Goal: Information Seeking & Learning: Learn about a topic

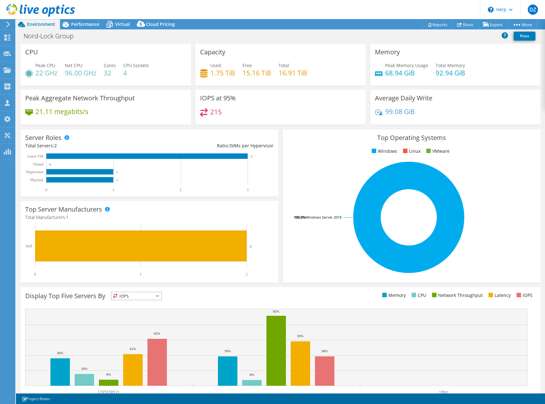
select select "USD"
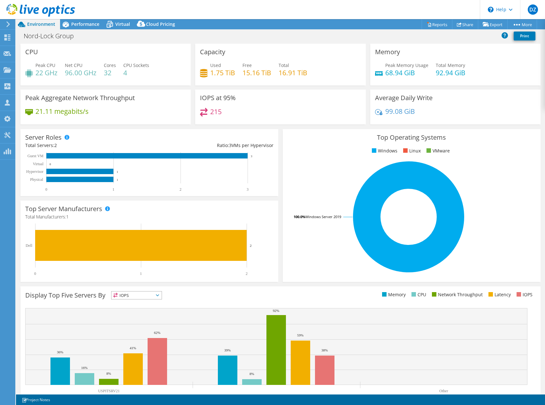
select select "USD"
click at [51, 28] on div "Environment" at bounding box center [38, 24] width 44 height 10
click at [43, 27] on div "Environment" at bounding box center [38, 24] width 44 height 10
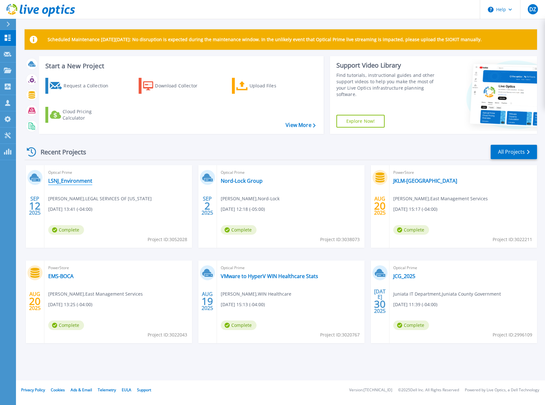
click at [55, 184] on link "LSNJ_Environment" at bounding box center [70, 181] width 44 height 6
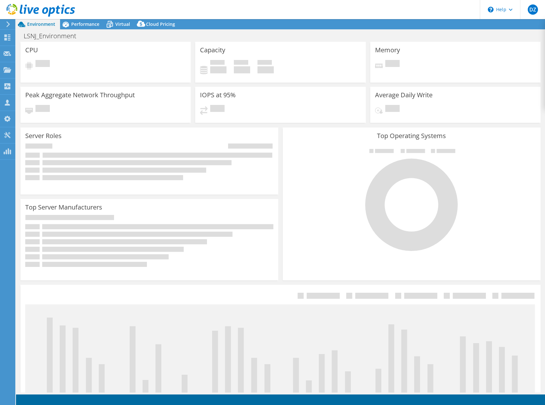
select select "USD"
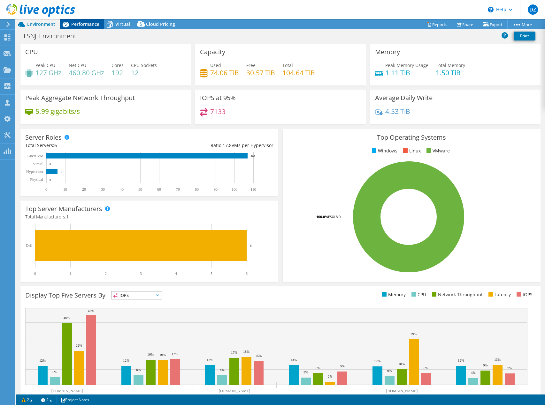
click at [89, 25] on span "Performance" at bounding box center [85, 24] width 28 height 6
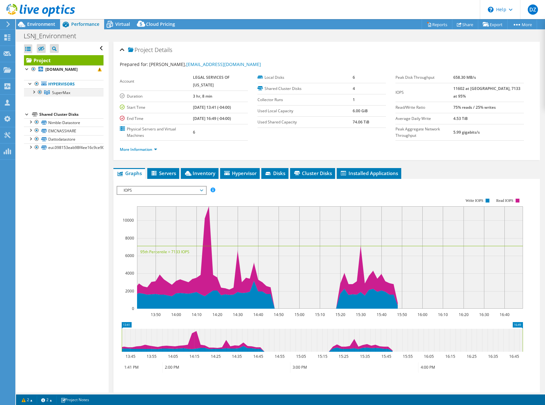
click at [33, 92] on div at bounding box center [33, 91] width 6 height 6
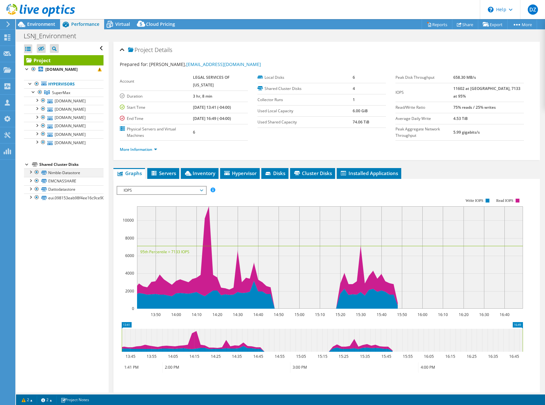
click at [33, 170] on div at bounding box center [30, 172] width 6 height 6
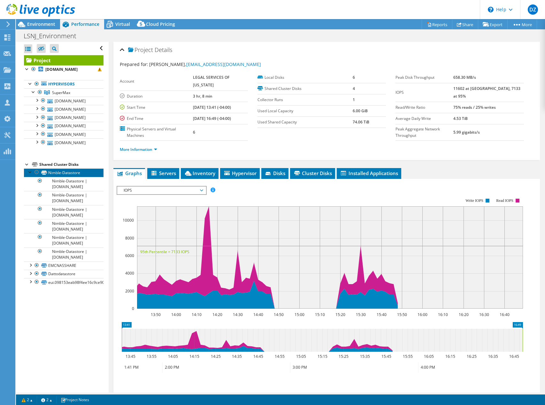
click at [59, 171] on link "Nimble-Datastore" at bounding box center [63, 173] width 79 height 8
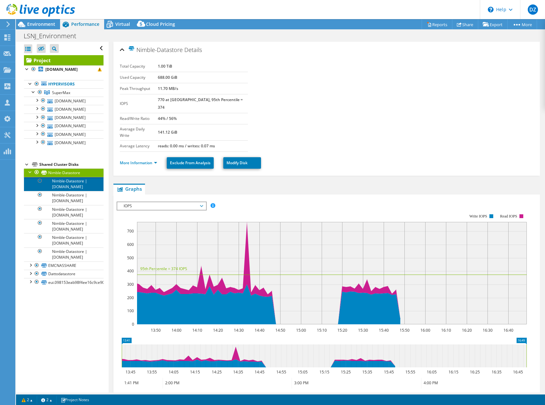
click at [59, 178] on link "Nimble-Datastore | lsnjesx11.lsnj.org" at bounding box center [63, 184] width 79 height 14
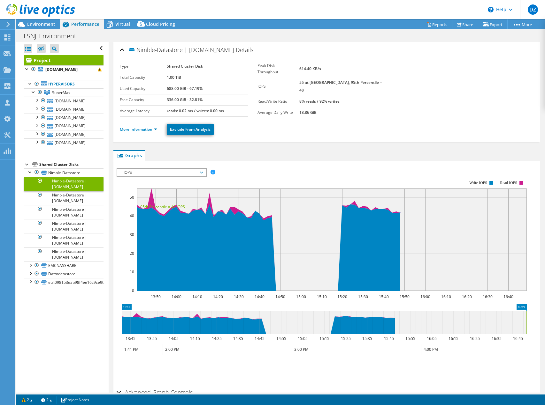
click at [60, 189] on link "Nimble-Datastore | lsnjesx11.lsnj.org" at bounding box center [63, 184] width 79 height 14
click at [59, 193] on link "Nimble-Datastore | lsnjesx13.lsnj.org" at bounding box center [63, 198] width 79 height 14
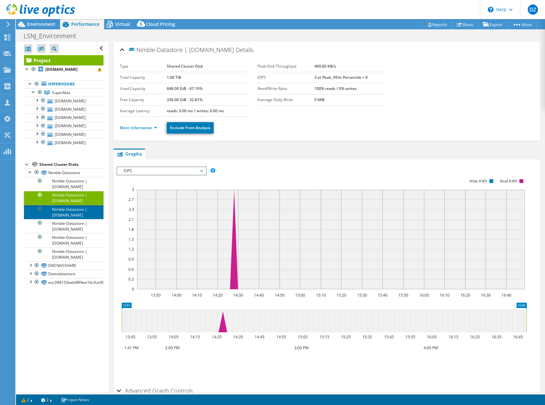
click at [57, 205] on link "Nimble-Datastore | lsnjesx12.lsnj.org" at bounding box center [63, 212] width 79 height 14
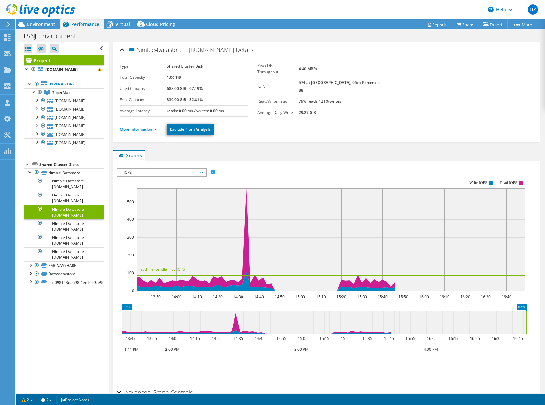
click at [55, 215] on link "Nimble-Datastore | lsnjesx12.lsnj.org" at bounding box center [63, 212] width 79 height 14
click at [54, 221] on link "Nimble-Datastore | lsnjesx15.lsnj.org" at bounding box center [63, 226] width 79 height 14
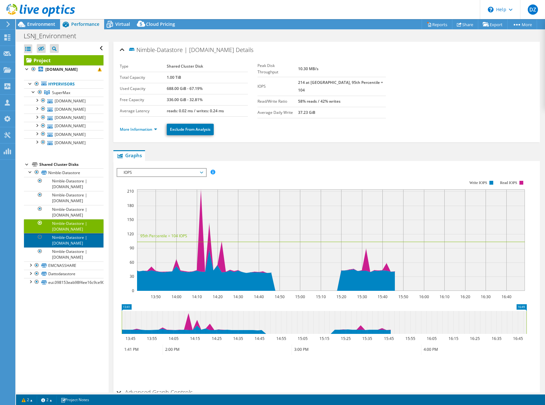
click at [54, 233] on link "Nimble-Datastore | lsnjesx14.lsnj.org" at bounding box center [63, 240] width 79 height 14
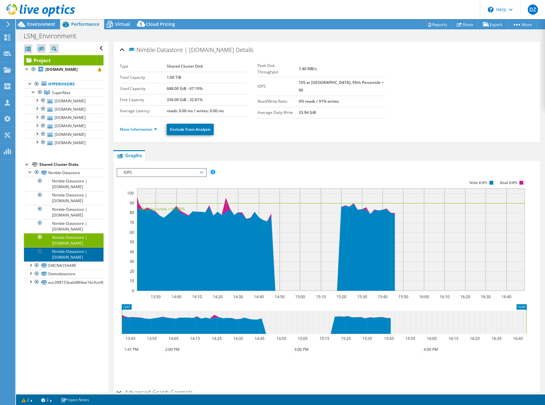
click at [56, 248] on link "Nimble-Datastore | lsnjesx10.lsnj.org" at bounding box center [63, 255] width 79 height 14
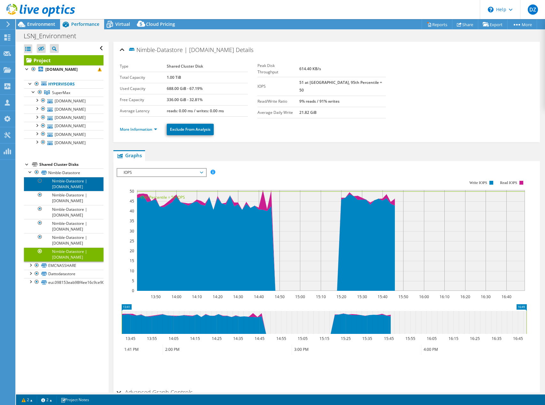
click at [60, 182] on link "Nimble-Datastore | lsnjesx11.lsnj.org" at bounding box center [63, 184] width 79 height 14
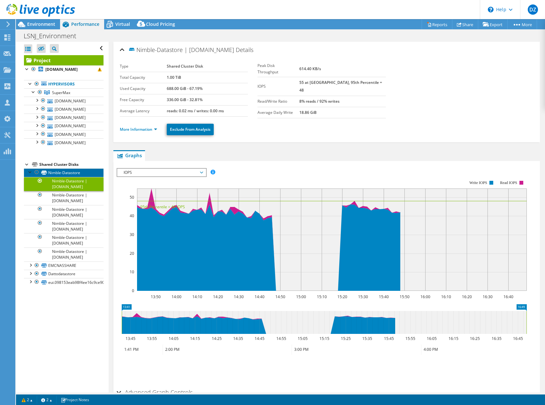
click at [62, 172] on link "Nimble-Datastore" at bounding box center [63, 173] width 79 height 8
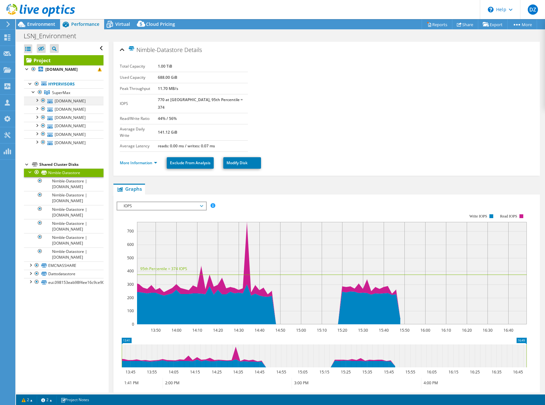
click at [36, 99] on div at bounding box center [37, 100] width 6 height 6
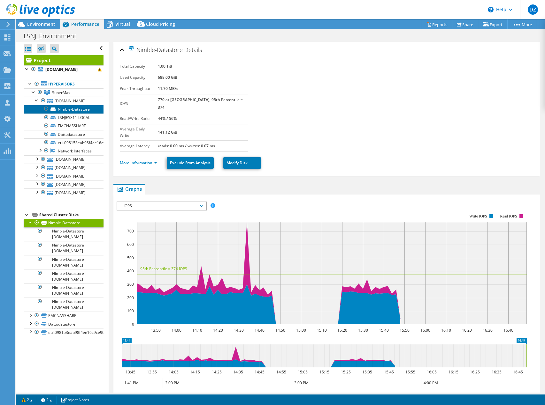
click at [65, 108] on link "Nimble-Datastore" at bounding box center [63, 109] width 79 height 8
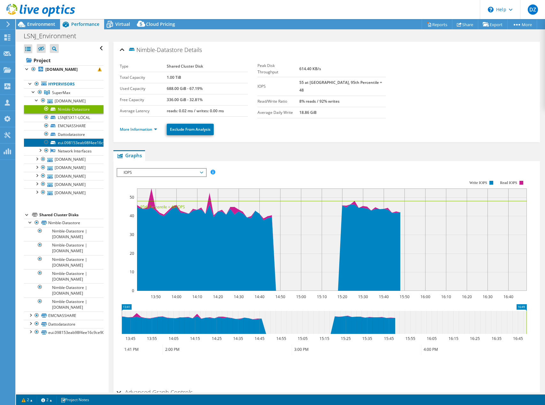
click at [66, 143] on link "eui.098153eab98f4ee16c9ce90090e6a8be" at bounding box center [63, 143] width 79 height 8
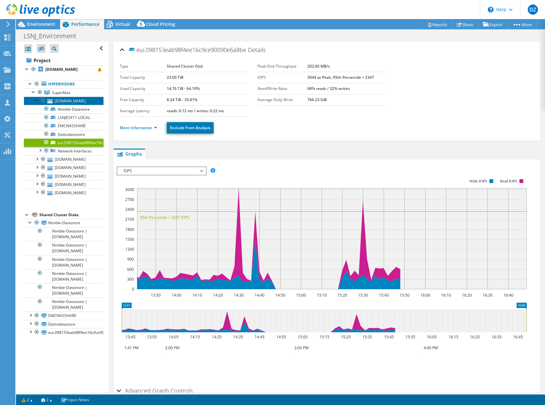
click at [74, 103] on link "lsnjesx11.lsnj.org" at bounding box center [63, 101] width 79 height 8
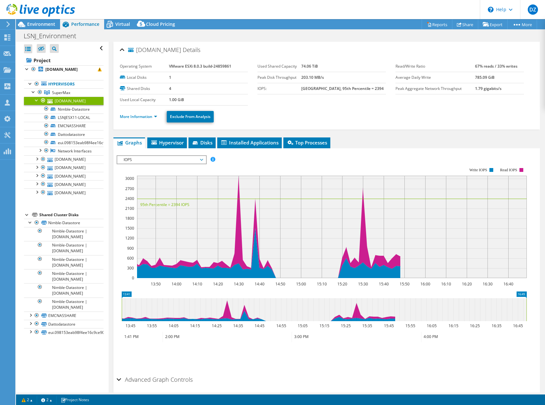
click at [123, 157] on span "IOPS" at bounding box center [161, 160] width 82 height 8
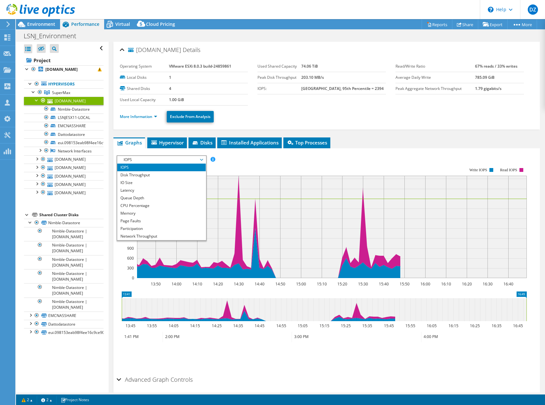
click at [134, 168] on li "IOPS" at bounding box center [161, 168] width 88 height 8
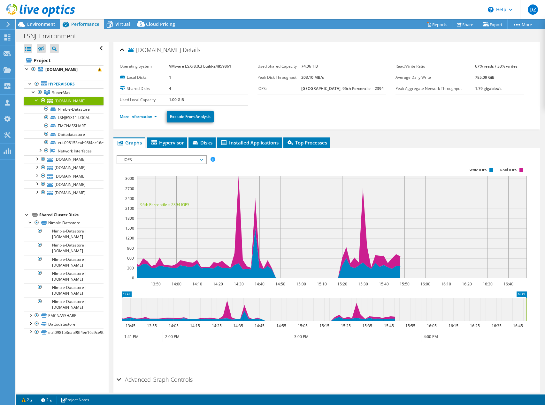
click at [141, 161] on span "IOPS" at bounding box center [161, 160] width 82 height 8
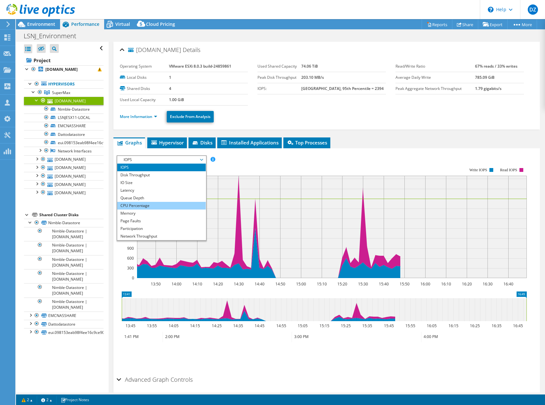
click at [136, 208] on li "CPU Percentage" at bounding box center [161, 206] width 88 height 8
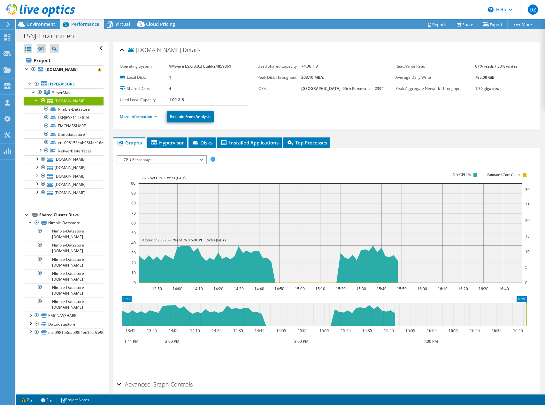
click at [140, 160] on span "CPU Percentage" at bounding box center [161, 160] width 82 height 8
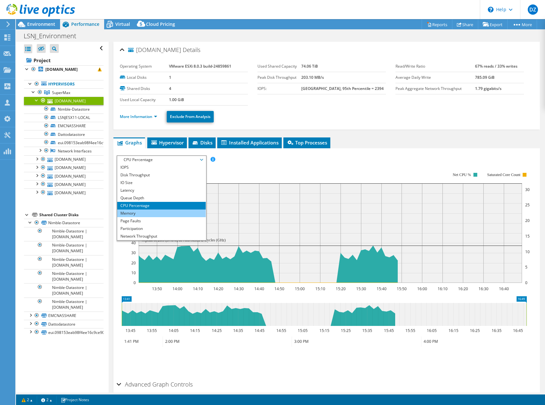
click at [135, 210] on li "Memory" at bounding box center [161, 214] width 88 height 8
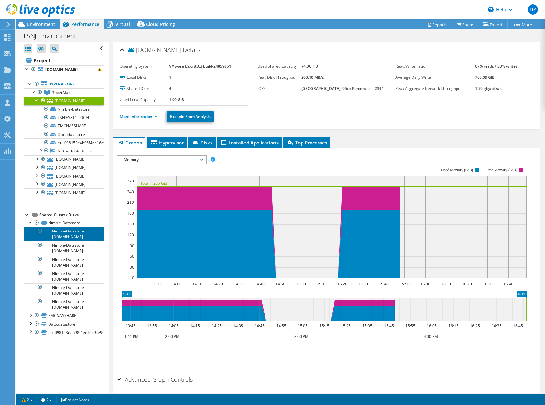
click at [77, 233] on link "Nimble-Datastore | lsnjesx11.lsnj.org" at bounding box center [63, 234] width 79 height 14
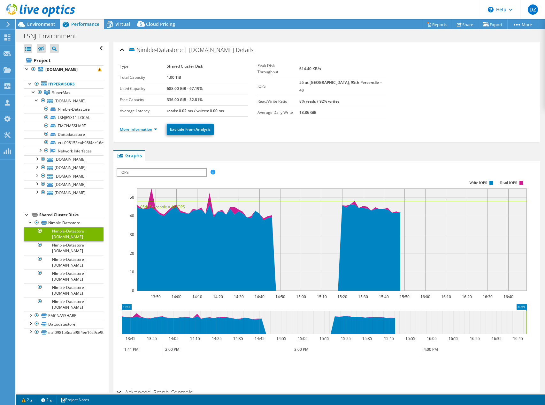
click at [149, 127] on link "More Information" at bounding box center [138, 129] width 37 height 5
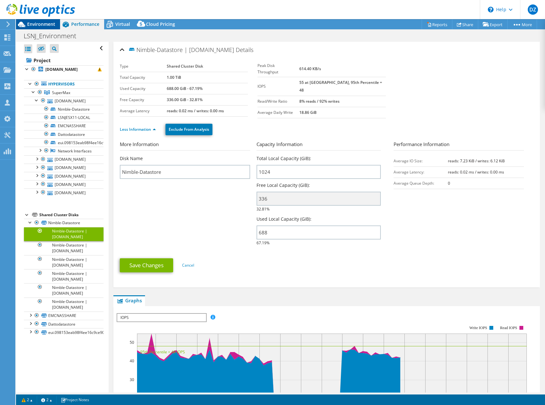
click at [43, 24] on span "Environment" at bounding box center [41, 24] width 28 height 6
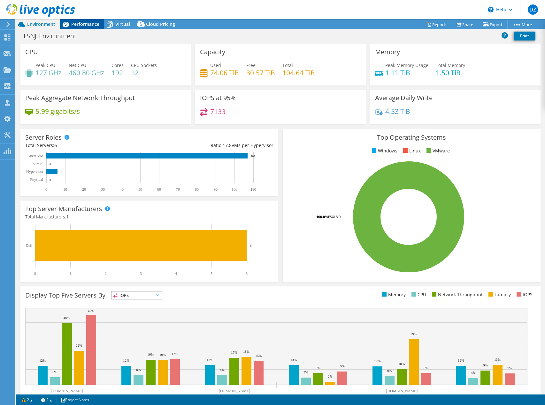
click at [92, 27] on div "Performance" at bounding box center [82, 24] width 44 height 10
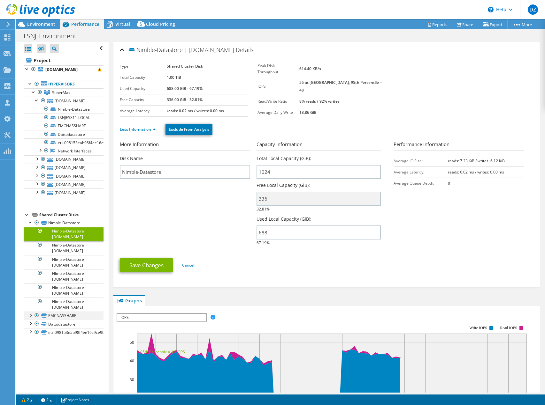
click at [30, 317] on div at bounding box center [30, 315] width 6 height 6
click at [36, 320] on div at bounding box center [37, 316] width 6 height 8
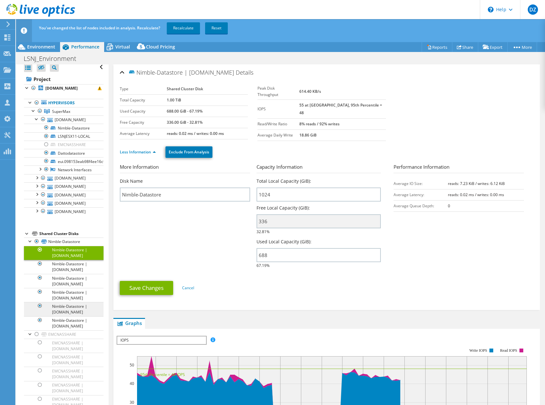
scroll to position [39, 0]
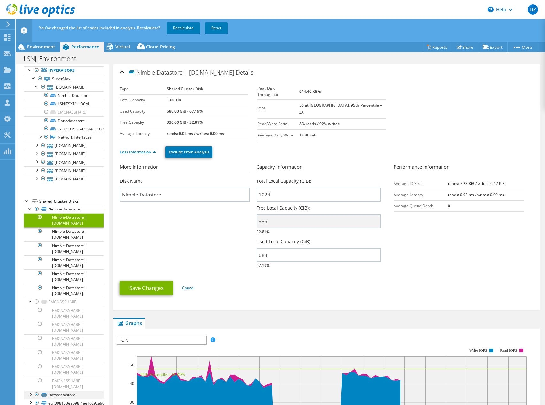
click at [28, 394] on div at bounding box center [30, 394] width 6 height 6
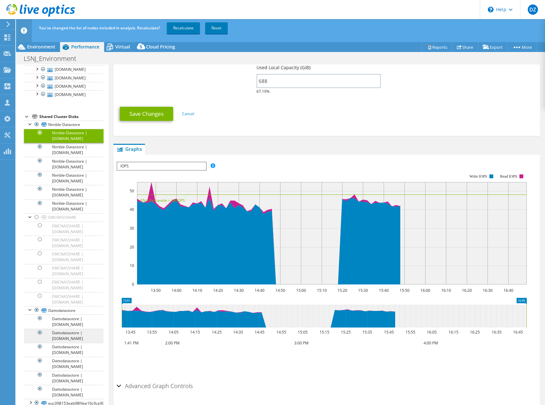
scroll to position [180, 0]
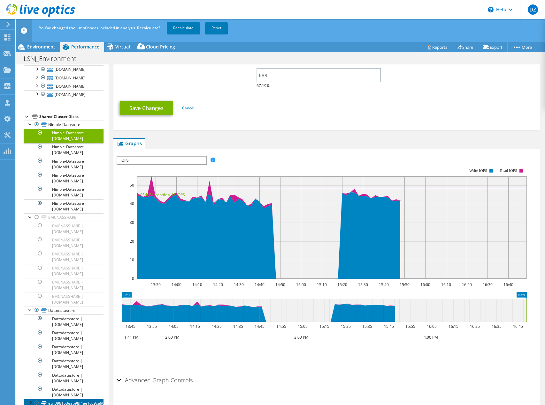
click at [55, 404] on link "eui.098153eab98f4ee16c9ce90090e6a8be" at bounding box center [63, 403] width 79 height 8
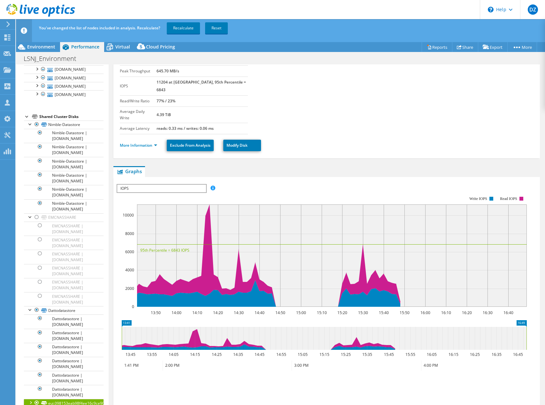
scroll to position [56, 0]
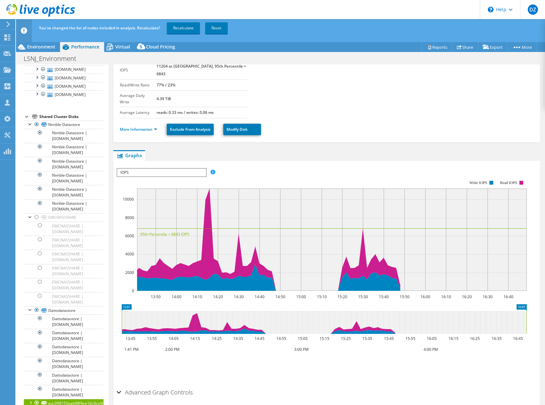
click at [35, 403] on div at bounding box center [37, 403] width 6 height 8
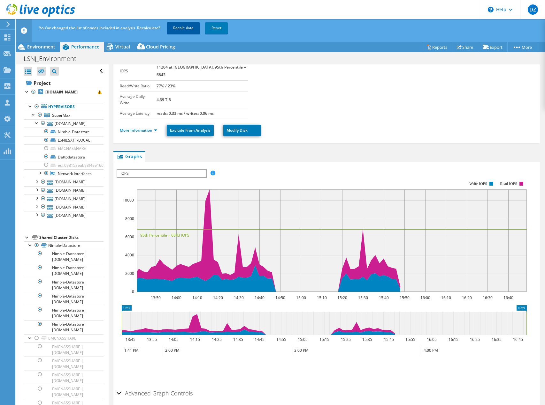
scroll to position [55, 0]
click at [195, 31] on link "Recalculate" at bounding box center [183, 27] width 33 height 11
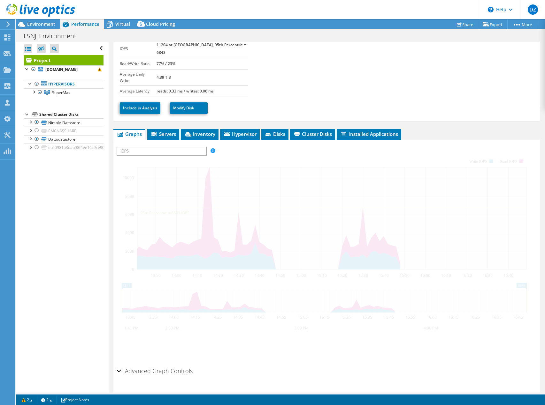
scroll to position [54, 0]
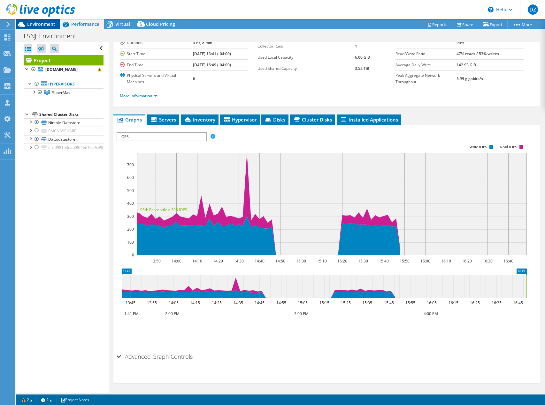
click at [45, 27] on span "Environment" at bounding box center [41, 24] width 28 height 6
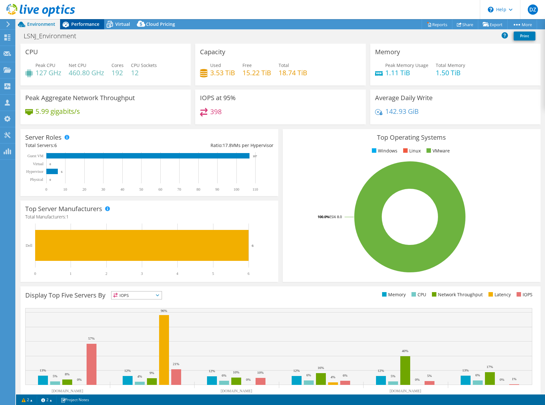
click at [76, 25] on span "Performance" at bounding box center [85, 24] width 28 height 6
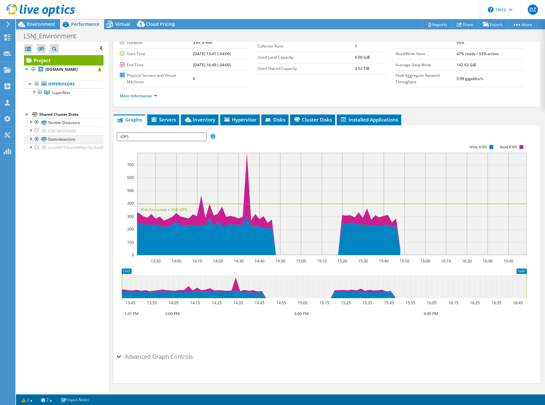
click at [35, 138] on div at bounding box center [37, 139] width 6 height 8
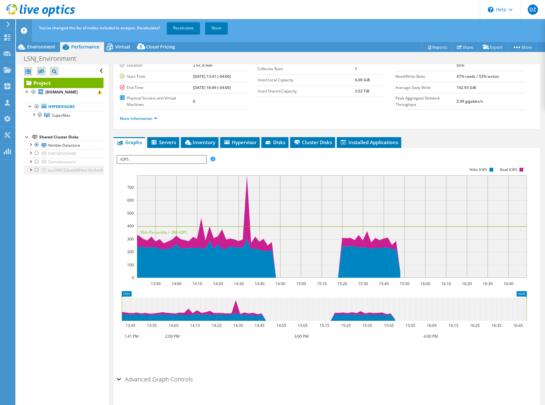
click at [36, 169] on div at bounding box center [37, 170] width 6 height 8
click at [197, 27] on link "Recalculate" at bounding box center [183, 27] width 33 height 11
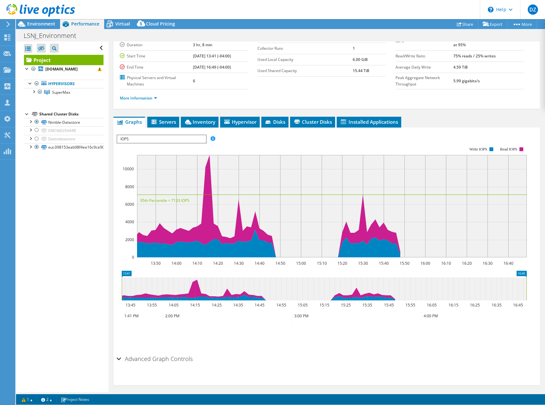
scroll to position [51, 0]
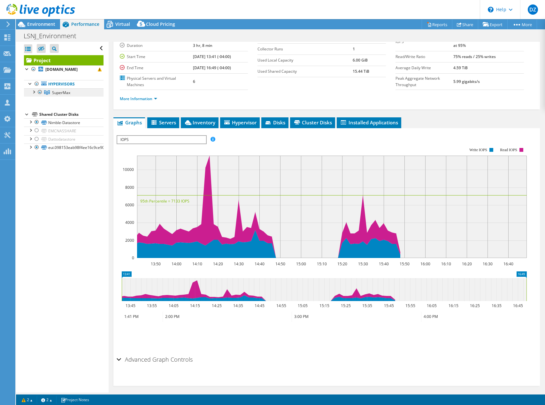
click at [50, 89] on link "SuperMax" at bounding box center [63, 92] width 79 height 8
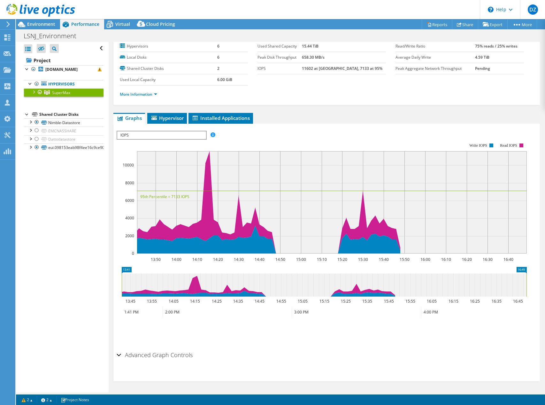
scroll to position [0, 0]
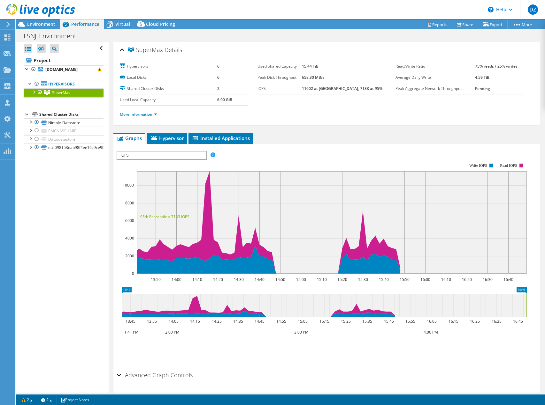
click at [35, 92] on div at bounding box center [33, 91] width 6 height 6
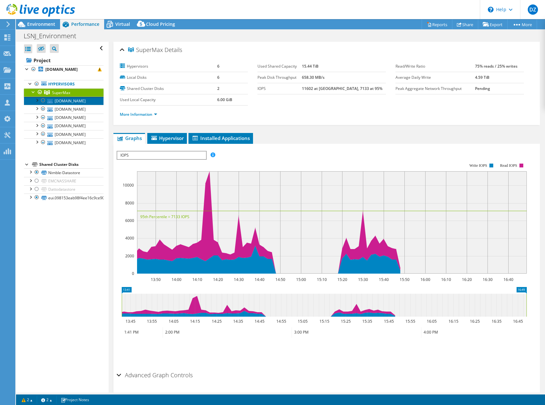
click at [57, 100] on link "lsnjesx11.lsnj.org" at bounding box center [63, 101] width 79 height 8
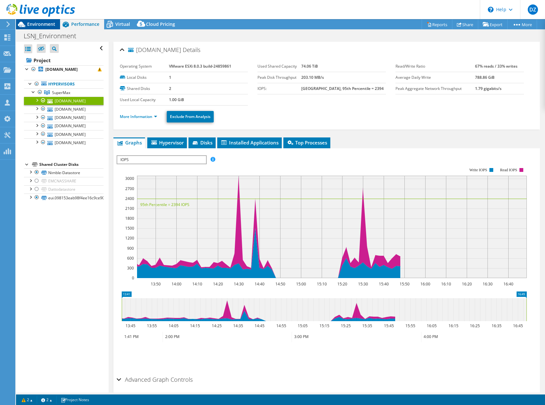
click at [46, 26] on span "Environment" at bounding box center [41, 24] width 28 height 6
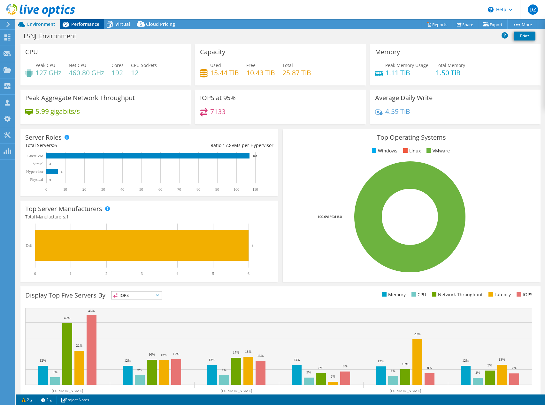
click at [77, 25] on span "Performance" at bounding box center [85, 24] width 28 height 6
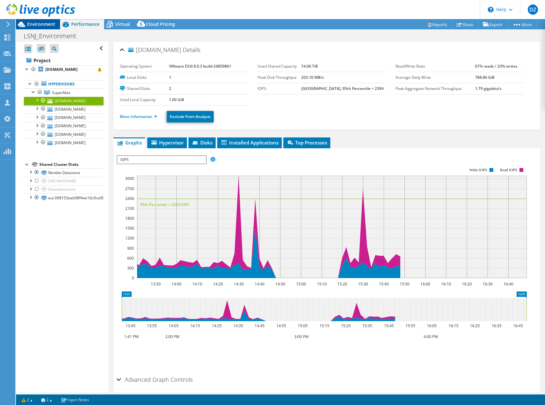
click at [47, 25] on span "Environment" at bounding box center [41, 24] width 28 height 6
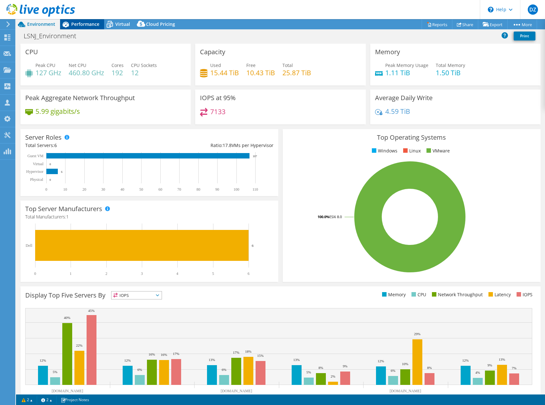
click at [72, 27] on span "Performance" at bounding box center [85, 24] width 28 height 6
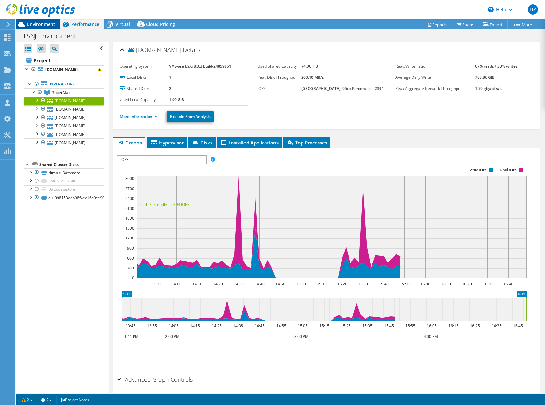
click at [47, 26] on span "Environment" at bounding box center [41, 24] width 28 height 6
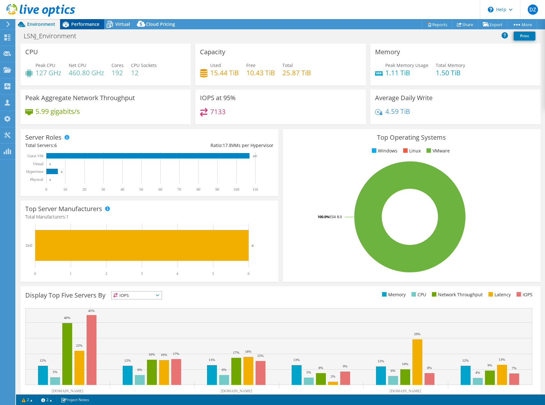
click at [67, 27] on icon at bounding box center [65, 24] width 11 height 11
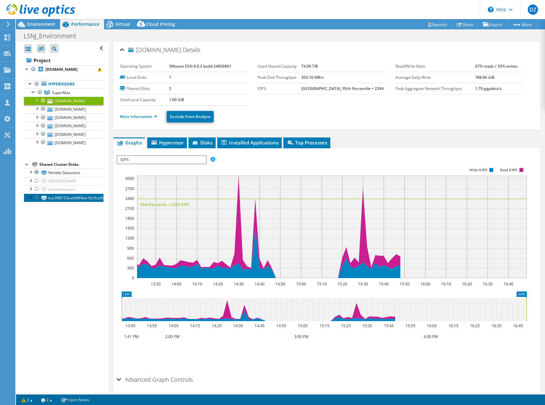
click at [56, 199] on link "eui.098153eab98f4ee16c9ce90090e6a8be" at bounding box center [63, 198] width 79 height 8
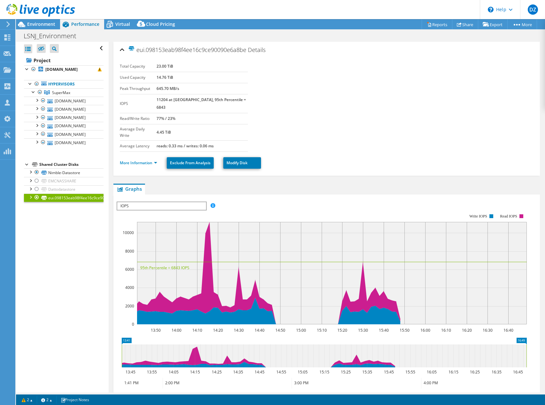
drag, startPoint x: 139, startPoint y: 50, endPoint x: 146, endPoint y: 50, distance: 7.0
click at [146, 50] on span "eui.098153eab98f4ee16c9ce90090e6a8be" at bounding box center [187, 49] width 118 height 7
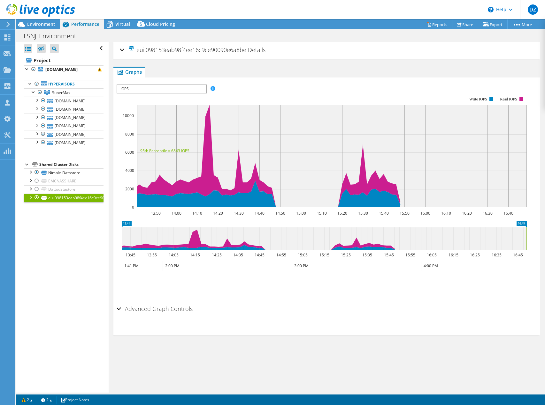
copy span "eui"
click at [64, 170] on link "Nimble-Datastore" at bounding box center [63, 173] width 79 height 8
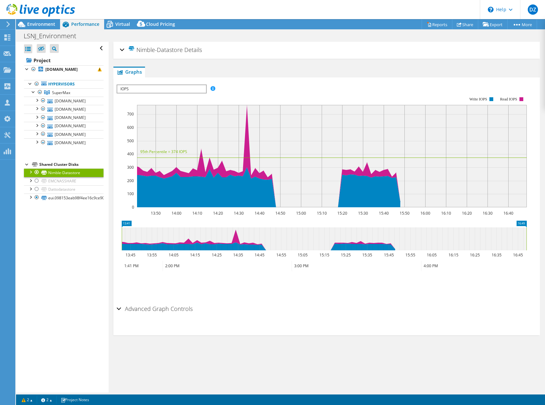
click at [31, 172] on div at bounding box center [30, 172] width 6 height 6
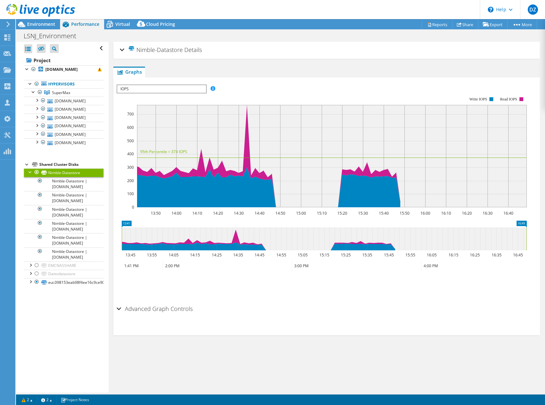
click at [31, 171] on div at bounding box center [30, 172] width 6 height 6
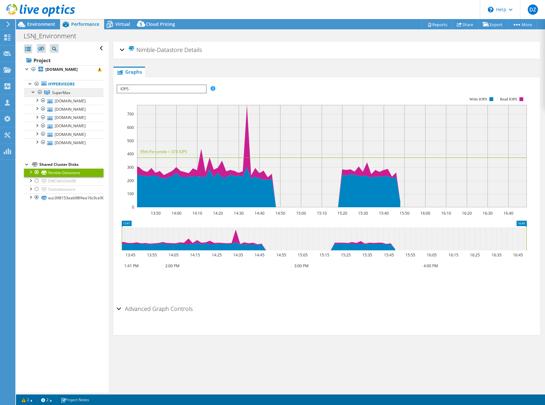
click at [65, 94] on span "SuperMax" at bounding box center [61, 92] width 18 height 5
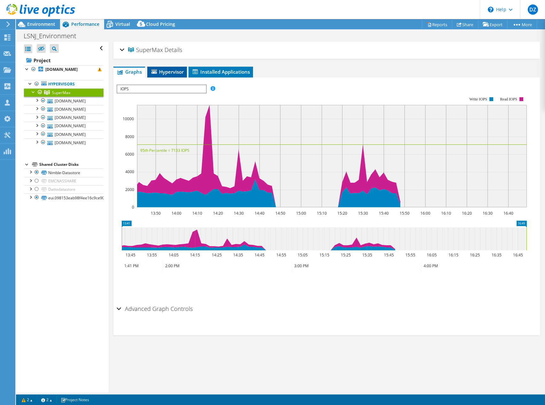
click at [163, 69] on span "Hypervisor" at bounding box center [166, 72] width 33 height 6
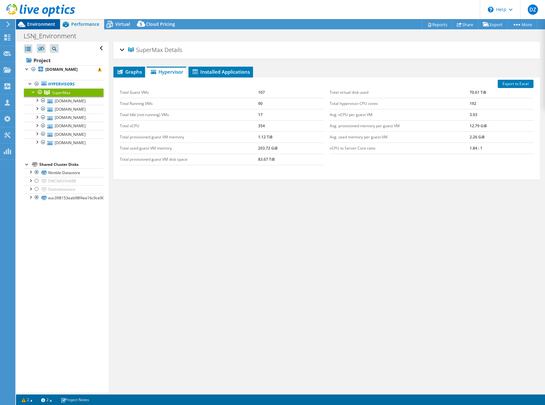
click at [45, 27] on div "Environment" at bounding box center [38, 24] width 44 height 10
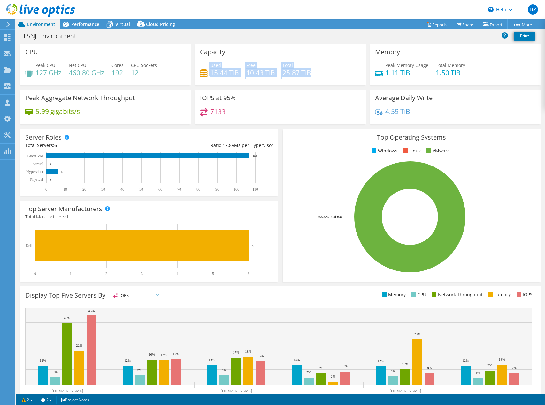
drag, startPoint x: 310, startPoint y: 77, endPoint x: 206, endPoint y: 72, distance: 104.8
click at [206, 72] on div "Used 15.44 TiB Free 10.43 TiB Total 25.87 TiB" at bounding box center [280, 72] width 161 height 21
click at [215, 72] on h4 "15.44 TiB" at bounding box center [224, 72] width 29 height 7
drag, startPoint x: 306, startPoint y: 75, endPoint x: 222, endPoint y: 76, distance: 84.6
click at [222, 76] on div "Used 15.44 TiB Free 10.43 TiB Total 25.87 TiB" at bounding box center [280, 72] width 161 height 21
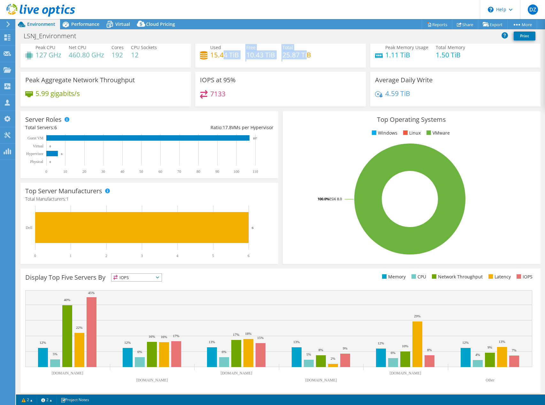
scroll to position [20, 0]
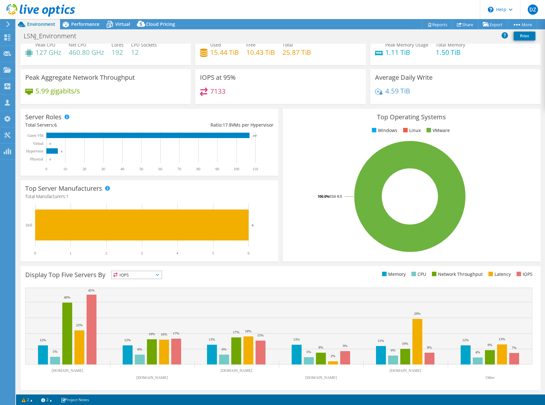
click at [144, 279] on div "Display Top Five Servers By IOPS IOPS" at bounding box center [152, 276] width 255 height 11
click at [144, 278] on span "IOPS" at bounding box center [136, 275] width 50 height 8
click at [138, 282] on li "IOPS" at bounding box center [136, 283] width 50 height 9
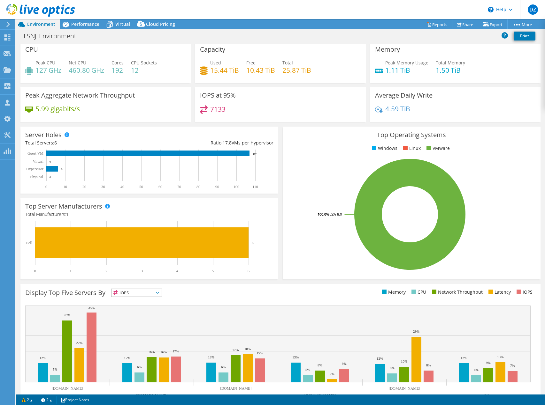
scroll to position [0, 0]
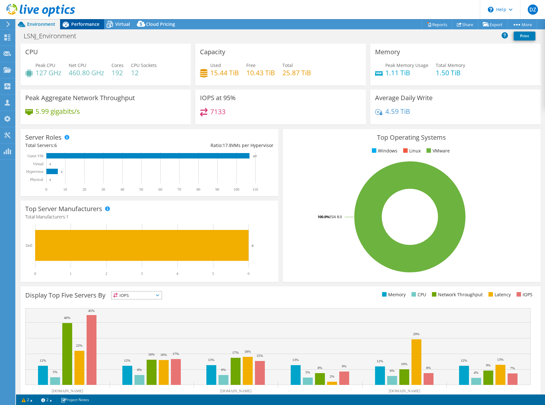
click at [85, 27] on span "Performance" at bounding box center [85, 24] width 28 height 6
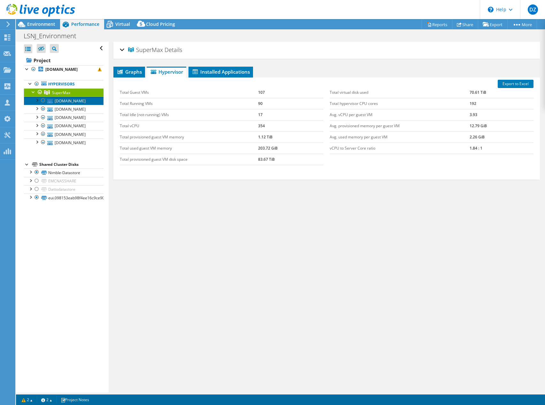
click at [80, 100] on link "lsnjesx11.lsnj.org" at bounding box center [63, 101] width 79 height 8
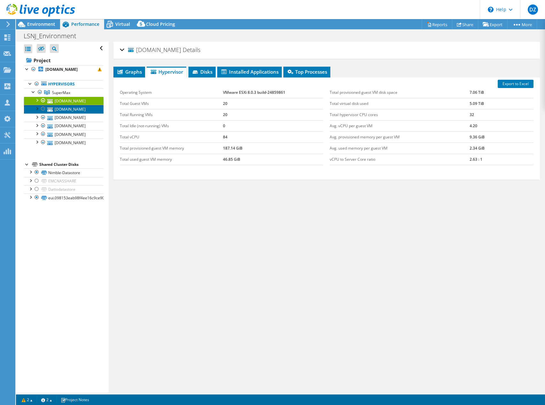
click at [78, 110] on link "lsnjesx13.lsnj.org" at bounding box center [63, 109] width 79 height 8
click at [77, 115] on link "lsnjesx12.lsnj.org" at bounding box center [63, 118] width 79 height 8
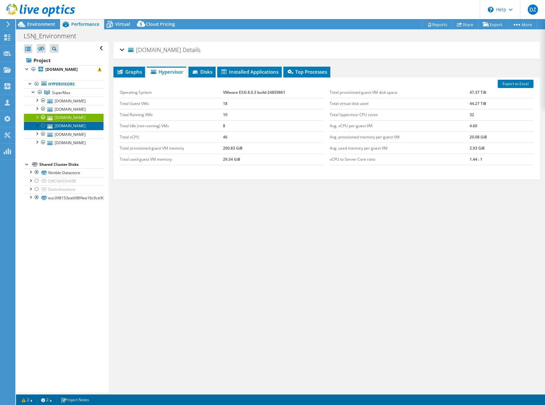
click at [77, 124] on link "lsnjesx15.lsnj.org" at bounding box center [63, 126] width 79 height 8
click at [76, 130] on link "lsnjesx14.lsnj.org" at bounding box center [63, 134] width 79 height 8
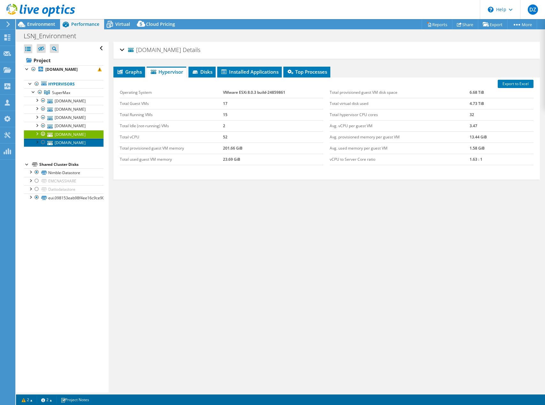
click at [76, 139] on link "lsnjesx10.lsnj.org" at bounding box center [63, 143] width 79 height 8
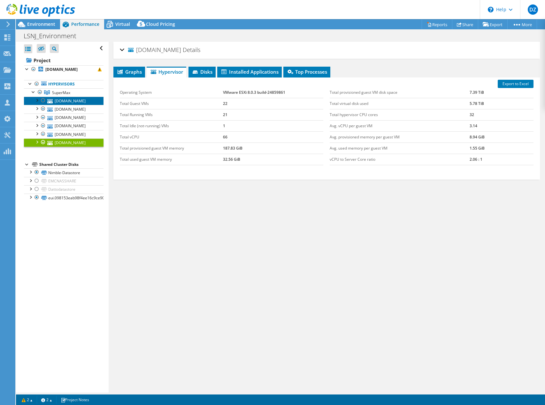
click at [77, 101] on link "lsnjesx11.lsnj.org" at bounding box center [63, 101] width 79 height 8
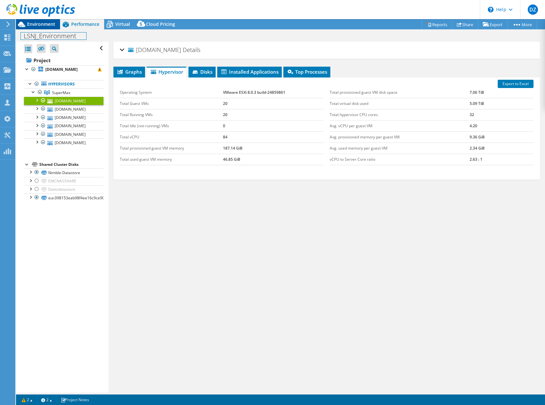
click at [50, 30] on div "LSNJ_Environment Print" at bounding box center [280, 36] width 529 height 12
click at [50, 27] on span "Environment" at bounding box center [41, 24] width 28 height 6
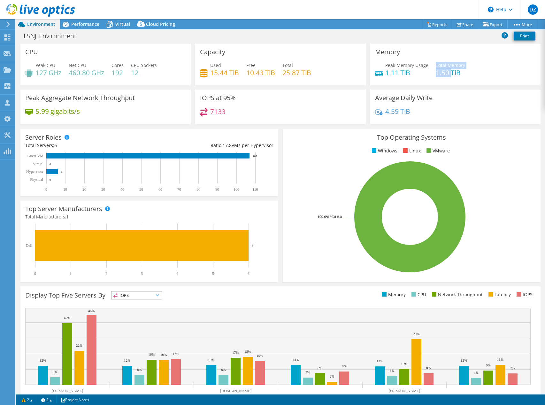
drag, startPoint x: 431, startPoint y: 74, endPoint x: 446, endPoint y: 74, distance: 15.3
click at [446, 74] on div "Peak Memory Usage 1.11 TiB Total Memory 1.50 TiB" at bounding box center [455, 72] width 161 height 21
click at [446, 74] on h4 "1.50 TiB" at bounding box center [449, 72] width 29 height 7
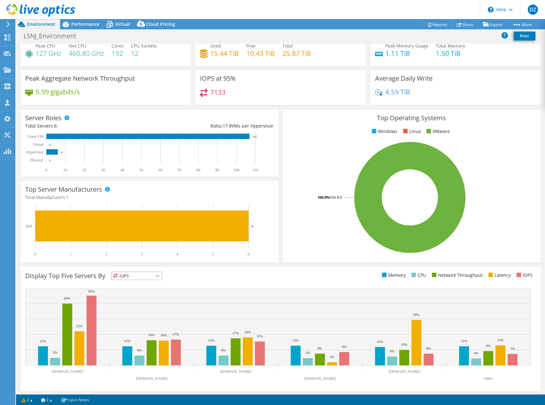
scroll to position [20, 0]
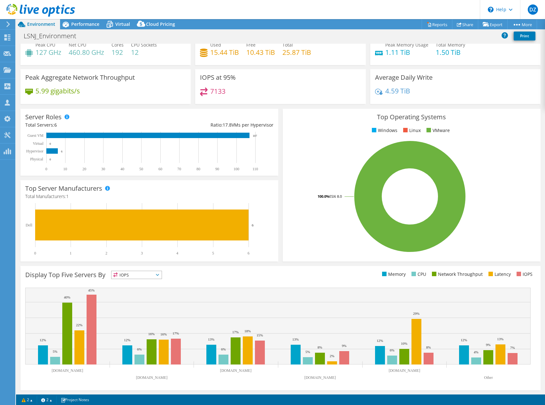
click at [132, 273] on span "IOPS" at bounding box center [132, 275] width 42 height 8
click at [129, 289] on li "Memory" at bounding box center [136, 292] width 50 height 9
